Goal: Information Seeking & Learning: Learn about a topic

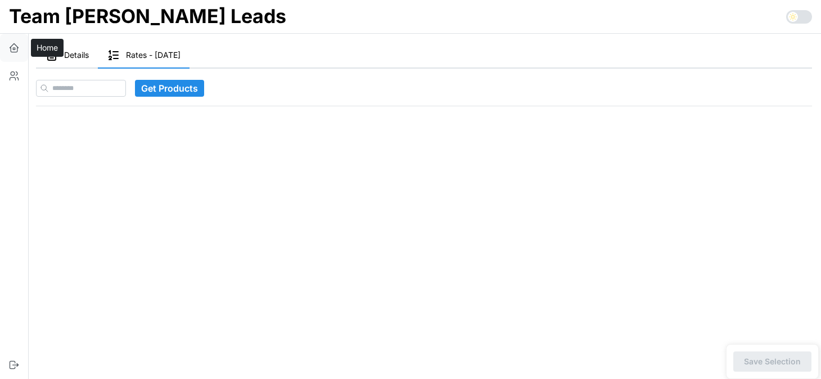
click at [15, 44] on icon "button" at bounding box center [14, 46] width 8 height 5
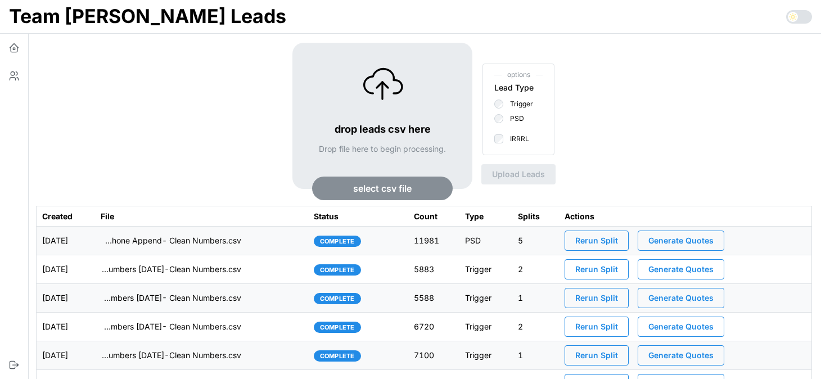
click at [277, 245] on td "imports/mike/1755554868013-VA IRRRL Leads Master List 8-18-25- Cell Phone Appen…" at bounding box center [201, 241] width 213 height 29
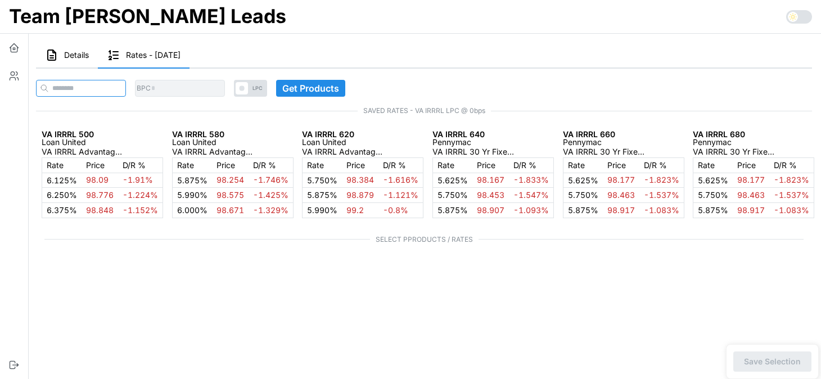
click at [100, 88] on input at bounding box center [81, 88] width 90 height 17
paste input "**********"
type input "**********"
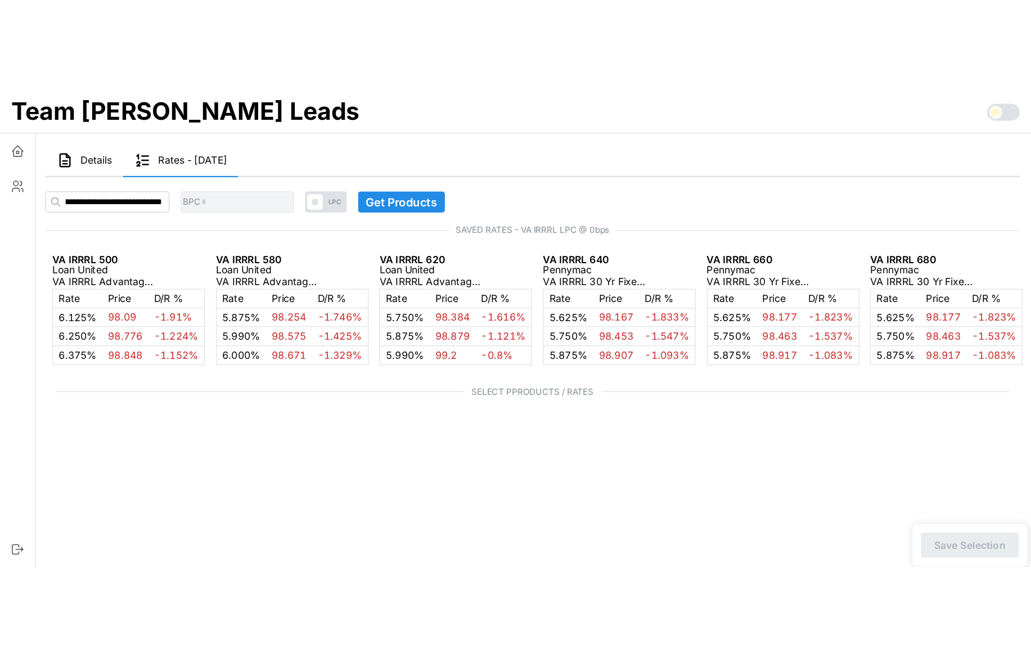
scroll to position [0, 0]
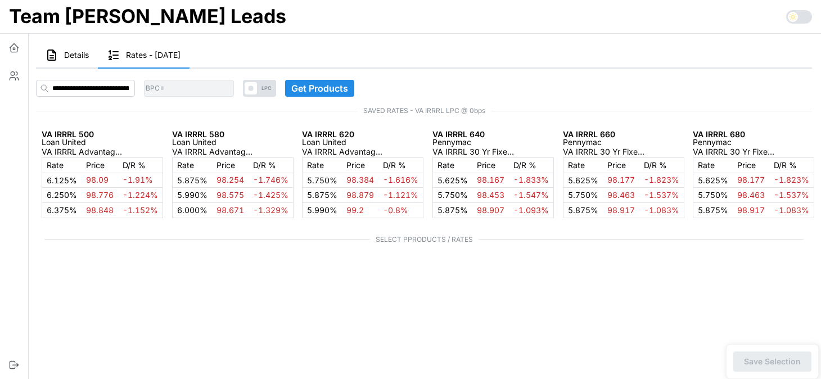
click at [320, 87] on span "Get Products" at bounding box center [319, 88] width 57 height 16
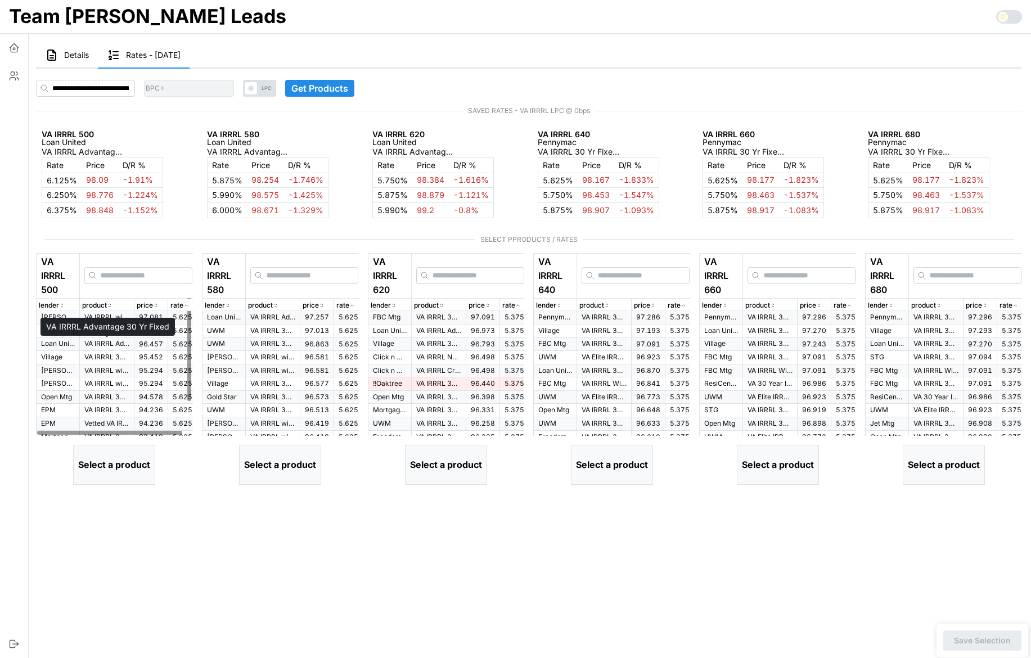
click at [111, 344] on p "VA IRRRL Advantage 30 Yr Fixed" at bounding box center [106, 344] width 45 height 10
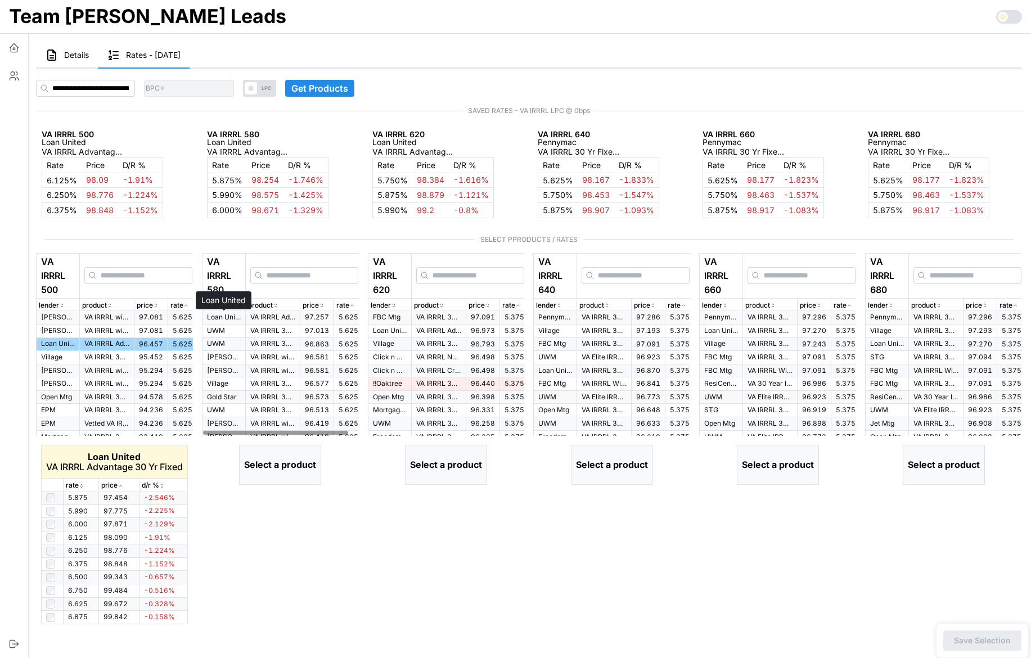
click at [235, 316] on p "Loan United" at bounding box center [224, 318] width 34 height 10
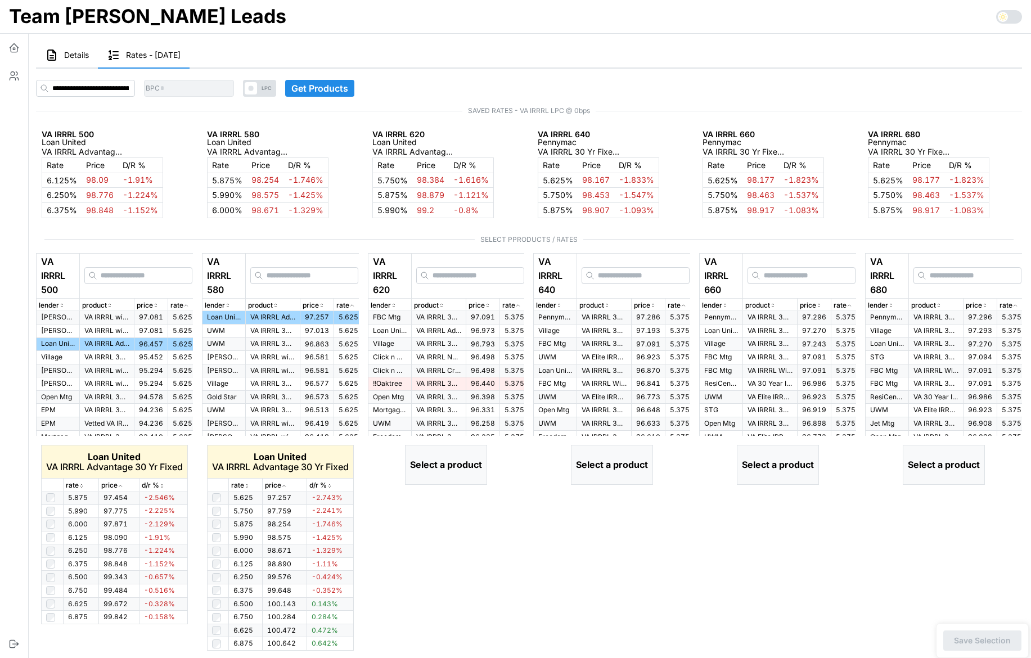
click at [271, 89] on span "LPC" at bounding box center [266, 88] width 19 height 17
click at [334, 84] on span "Get Products" at bounding box center [319, 88] width 57 height 16
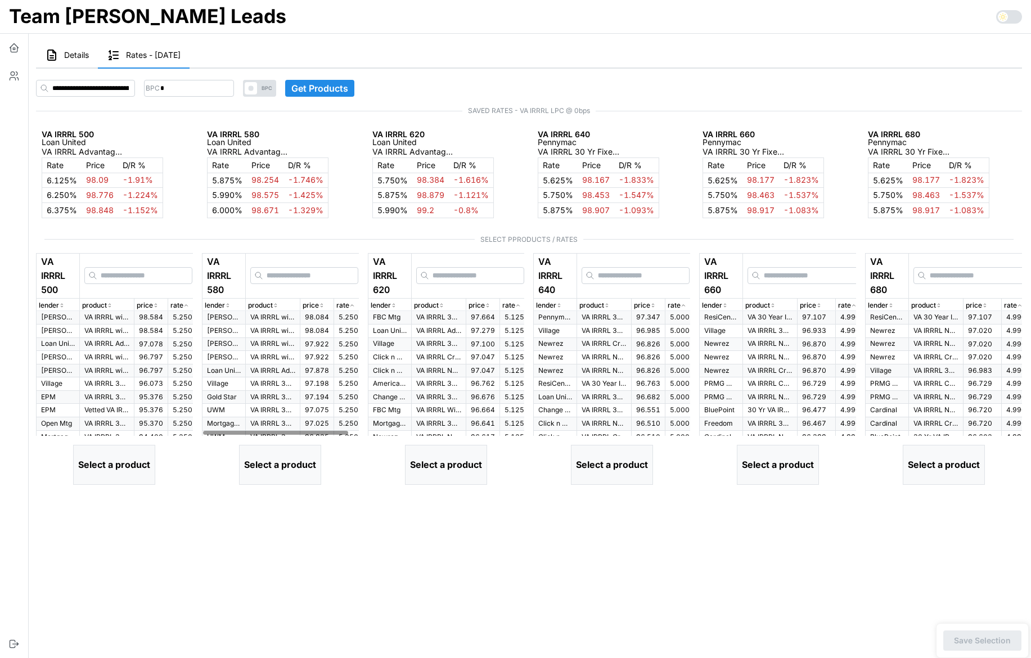
click at [242, 371] on td "Loan United" at bounding box center [223, 371] width 43 height 14
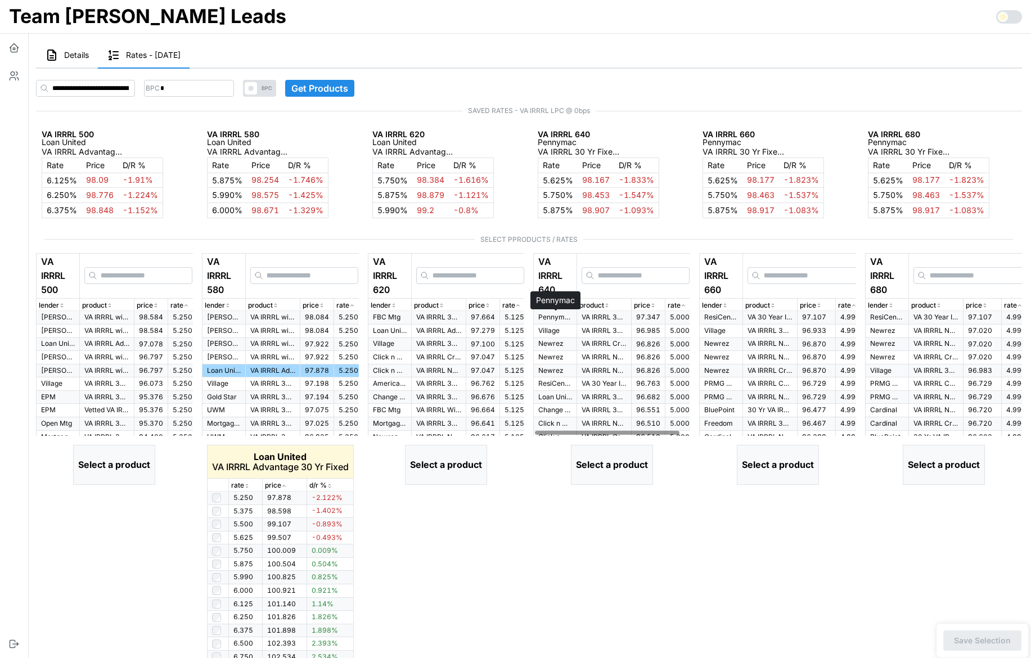
click at [561, 321] on p "Pennymac" at bounding box center [555, 318] width 34 height 10
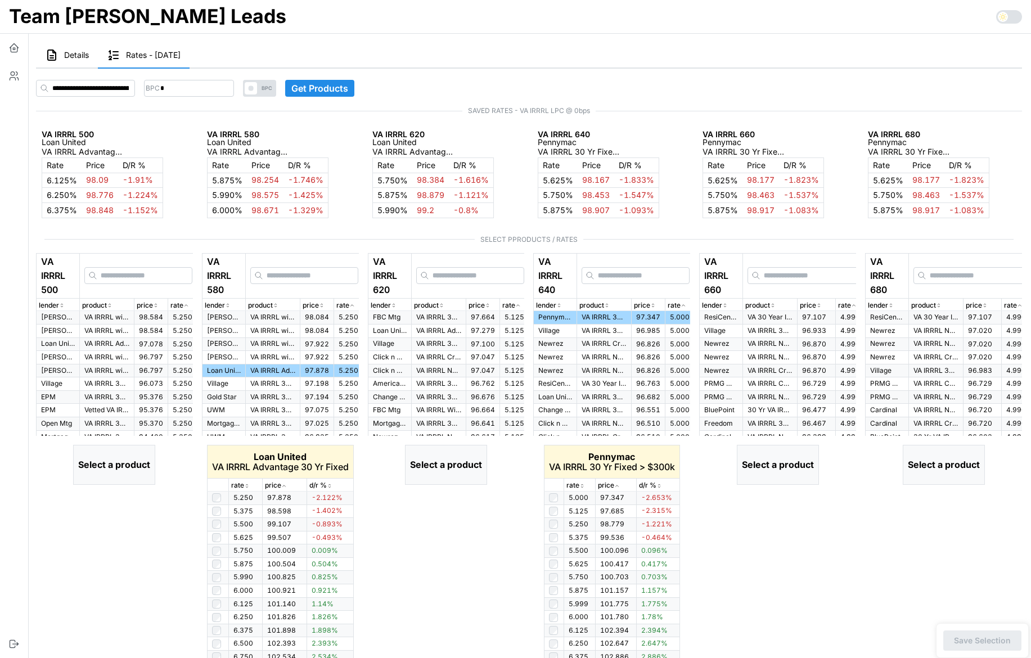
click at [542, 39] on main "Details Rates - 2025-08-18 Stats Ashley Marx : count: 0 overUnder: 0 Distributi…" at bounding box center [524, 344] width 1013 height 688
